Goal: Find specific page/section: Find specific page/section

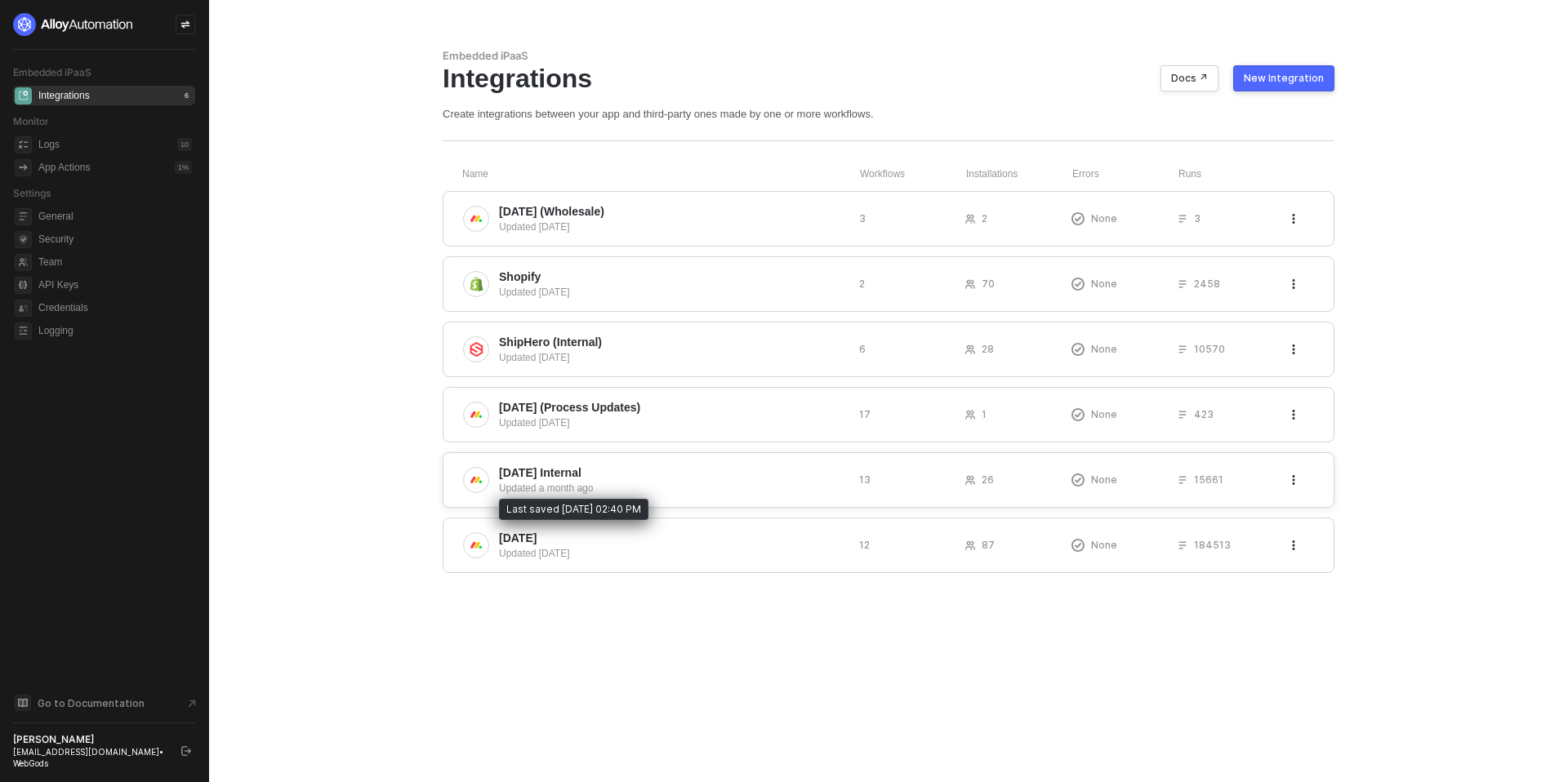
click at [663, 485] on div "Updated a month ago" at bounding box center [672, 488] width 347 height 14
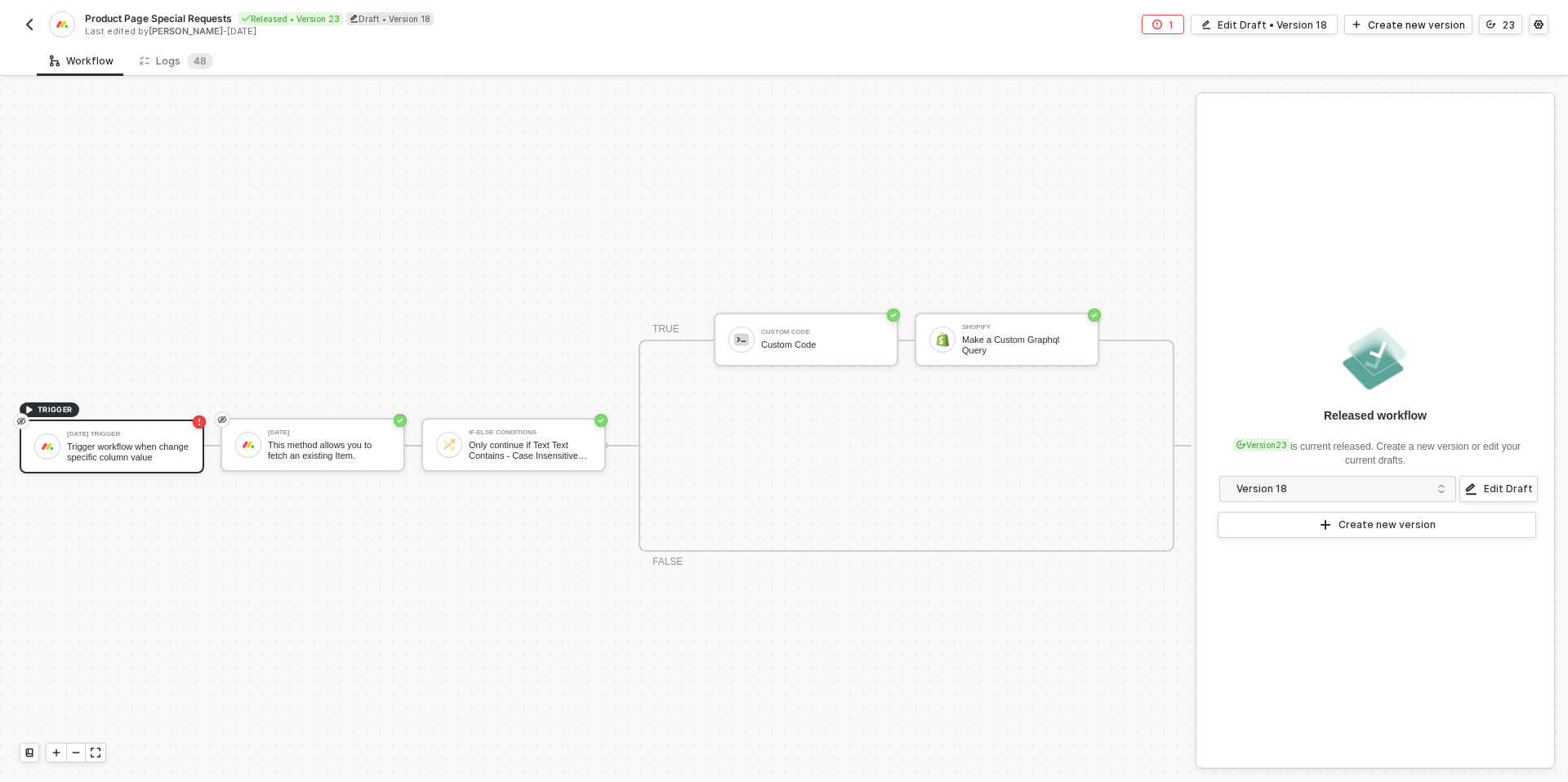
scroll to position [30, 0]
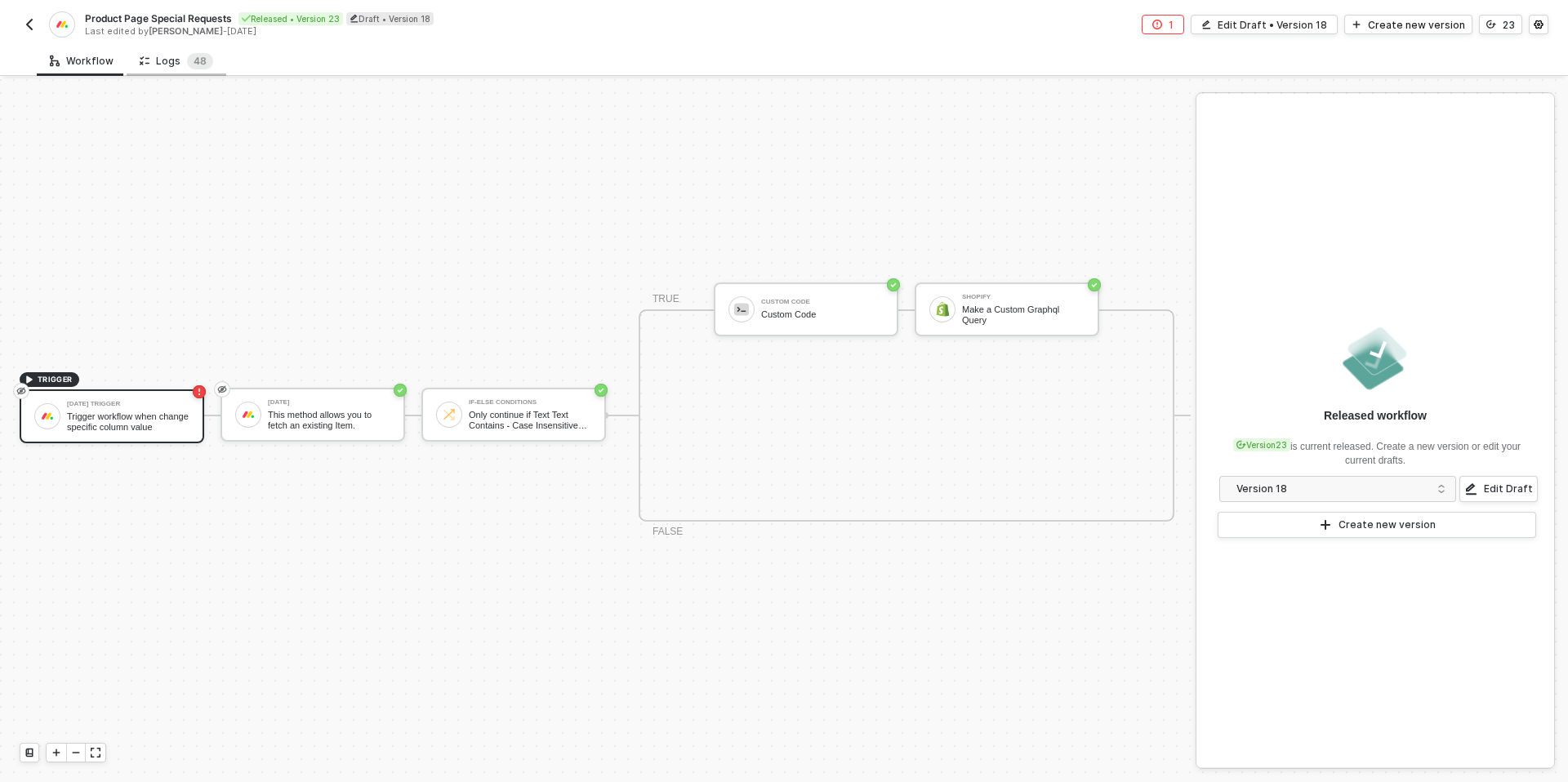
click at [164, 63] on div "Logs 4 8" at bounding box center [176, 61] width 73 height 16
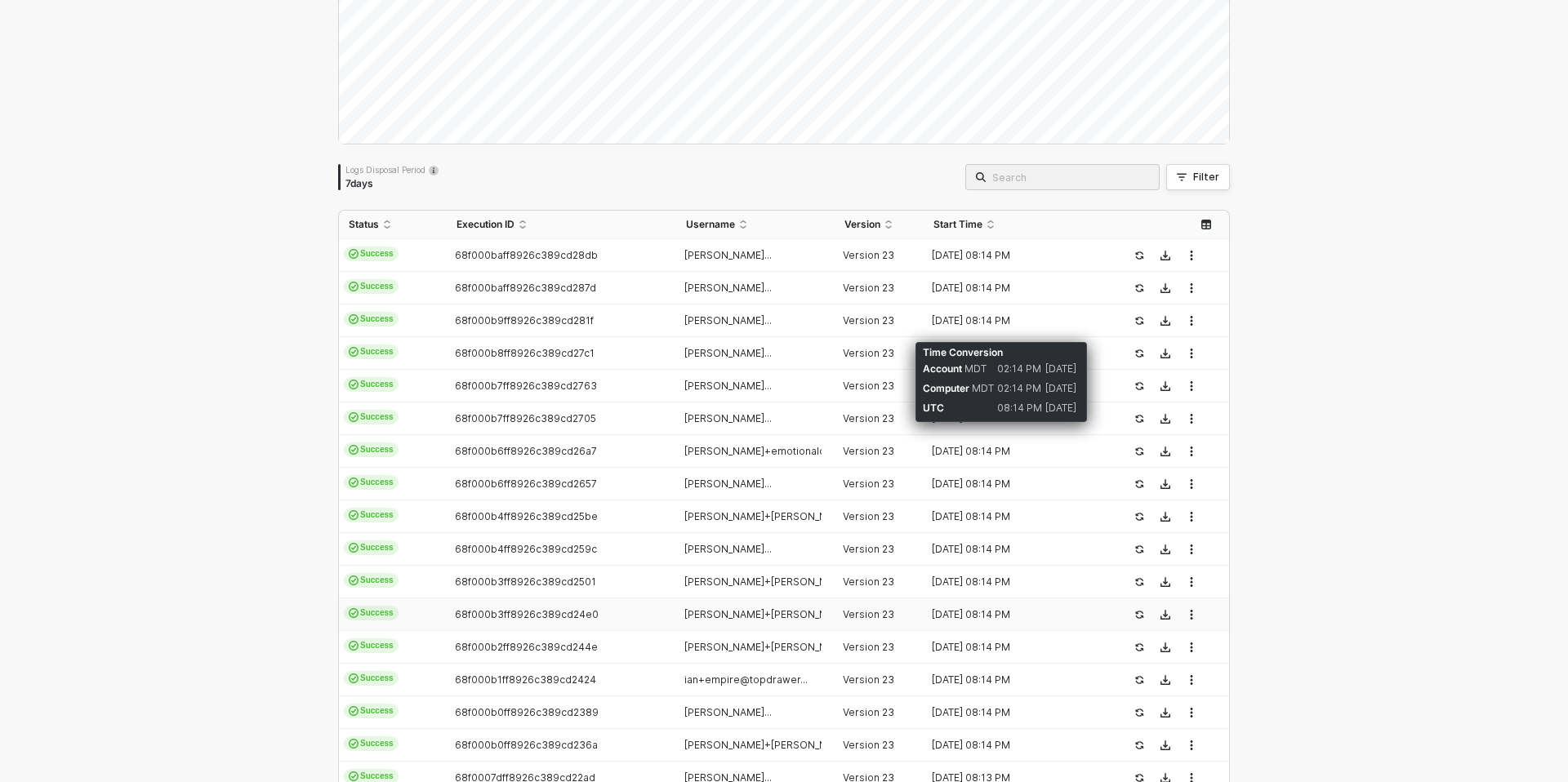
scroll to position [0, 0]
